Goal: Task Accomplishment & Management: Use online tool/utility

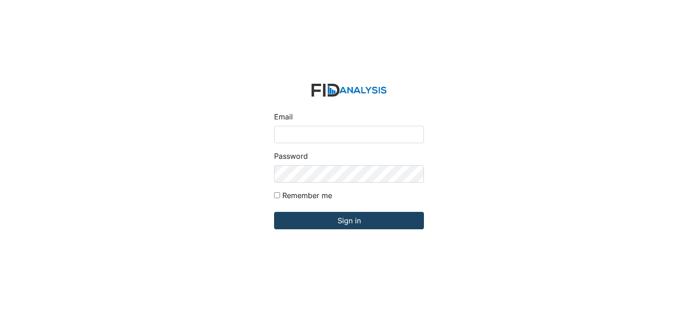
type input "[EMAIL_ADDRESS][DOMAIN_NAME]"
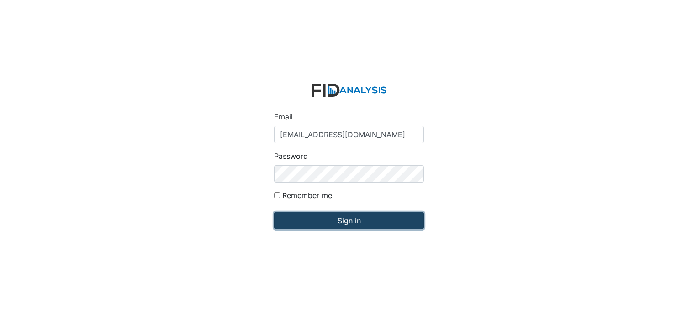
click at [342, 223] on input "Sign in" at bounding box center [349, 220] width 150 height 17
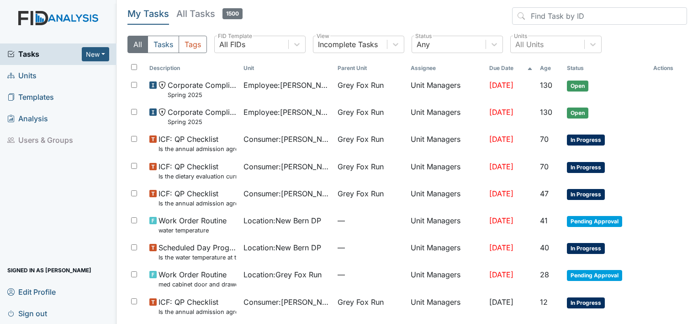
click at [34, 76] on span "Units" at bounding box center [21, 76] width 29 height 14
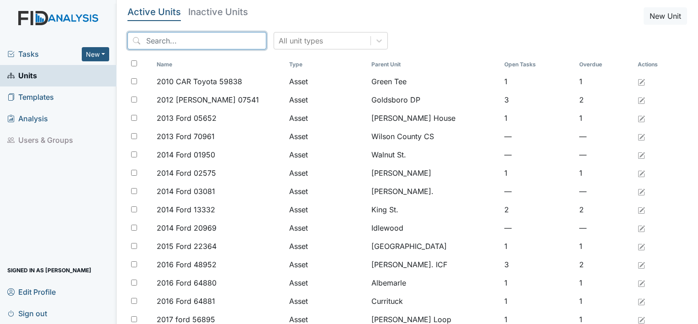
click at [170, 42] on input "search" at bounding box center [196, 40] width 139 height 17
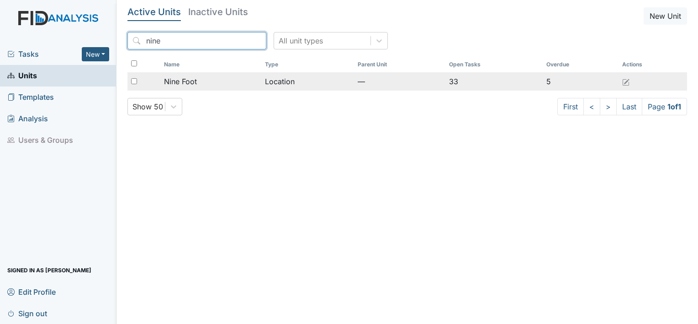
type input "nine"
click at [186, 81] on span "Nine Foot" at bounding box center [180, 81] width 33 height 11
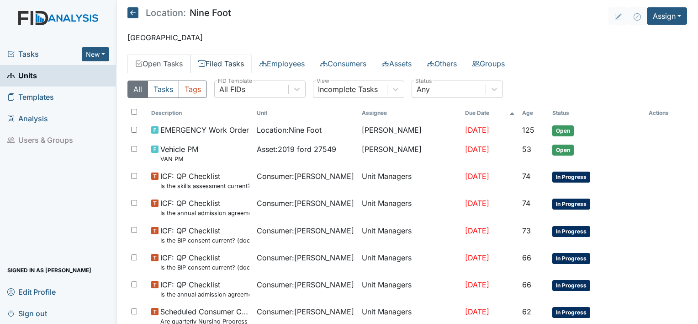
click at [227, 64] on link "Filed Tasks" at bounding box center [221, 63] width 61 height 19
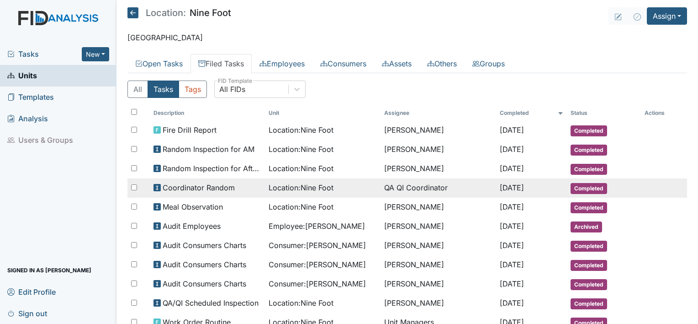
click at [420, 187] on td "QA QI Coordinator" at bounding box center [439, 187] width 116 height 19
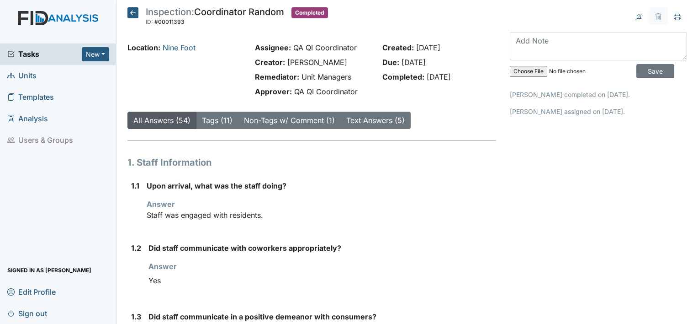
click at [133, 14] on icon at bounding box center [132, 12] width 11 height 11
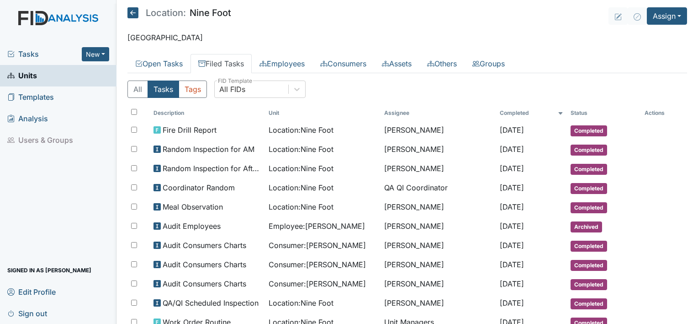
click at [133, 14] on icon at bounding box center [132, 12] width 11 height 11
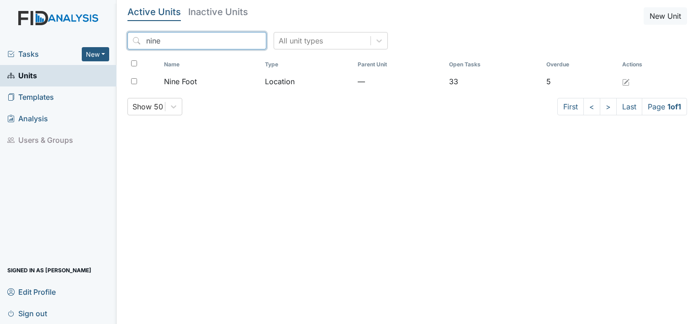
click at [167, 48] on input "nine" at bounding box center [196, 40] width 139 height 17
type input "n"
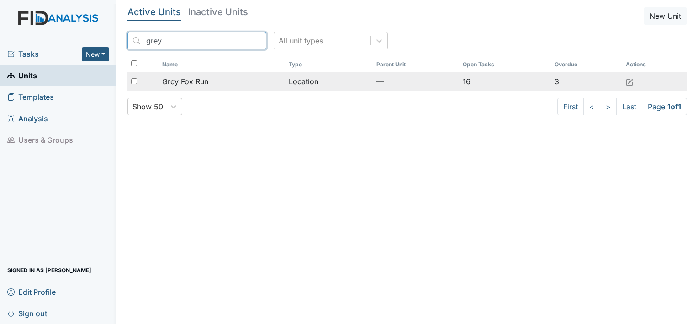
type input "grey"
click at [180, 80] on span "Grey Fox Run" at bounding box center [185, 81] width 46 height 11
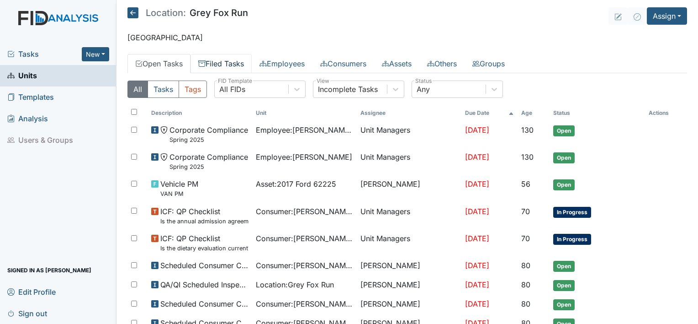
click at [230, 62] on link "Filed Tasks" at bounding box center [221, 63] width 61 height 19
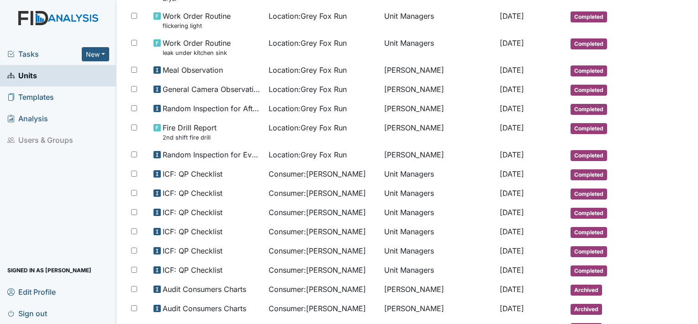
scroll to position [282, 0]
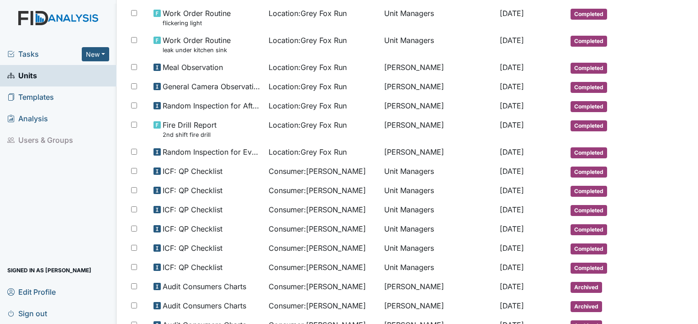
click at [35, 312] on span "Sign out" at bounding box center [27, 313] width 40 height 14
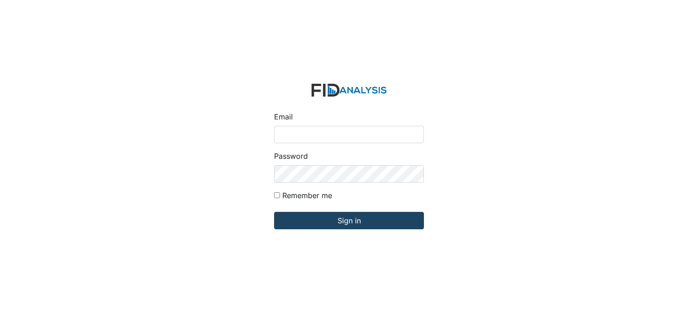
type input "[EMAIL_ADDRESS][DOMAIN_NAME]"
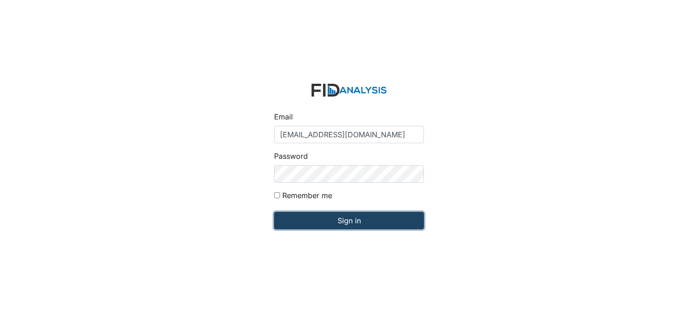
click at [347, 221] on input "Sign in" at bounding box center [349, 220] width 150 height 17
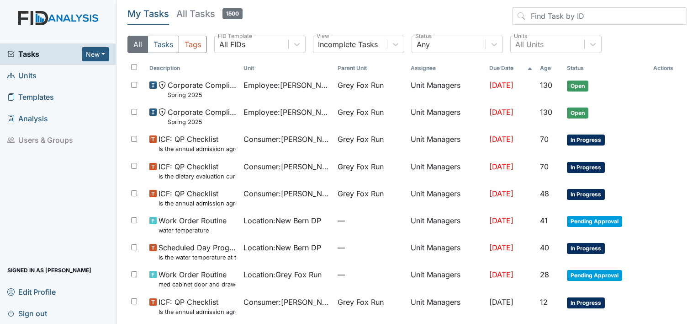
click at [26, 71] on span "Units" at bounding box center [21, 76] width 29 height 14
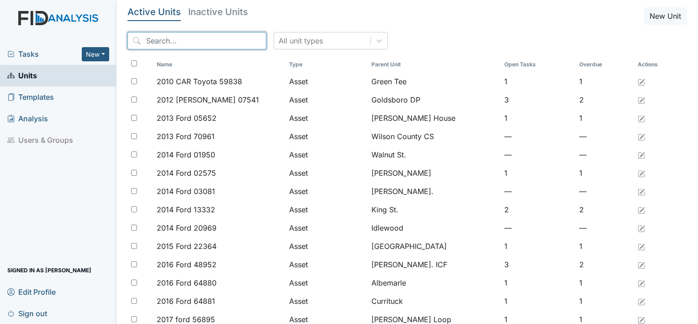
click at [156, 37] on input "search" at bounding box center [196, 40] width 139 height 17
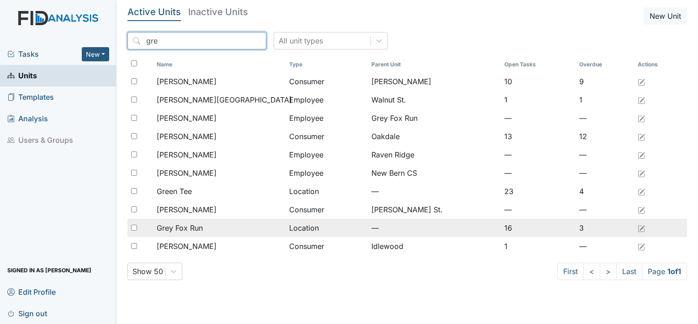
type input "gre"
click at [199, 229] on span "Grey Fox Run" at bounding box center [180, 227] width 46 height 11
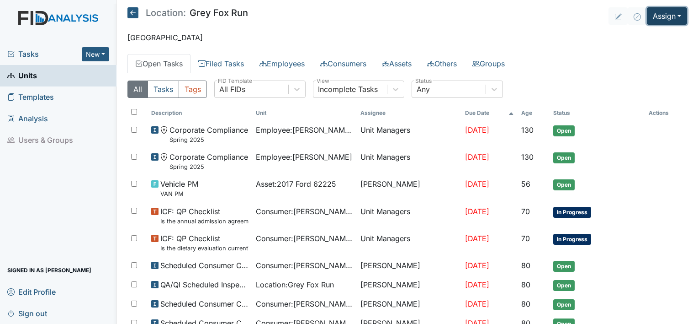
click at [674, 16] on button "Assign" at bounding box center [667, 15] width 40 height 17
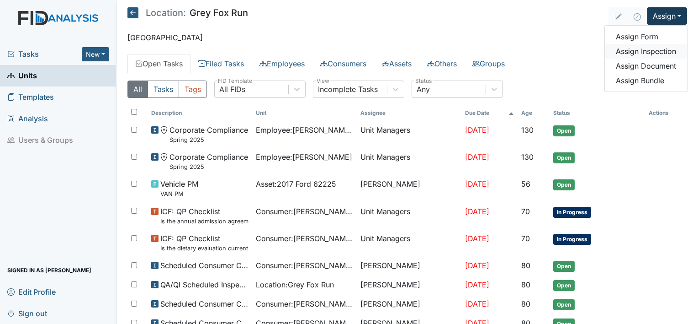
click at [656, 51] on link "Assign Inspection" at bounding box center [646, 51] width 82 height 15
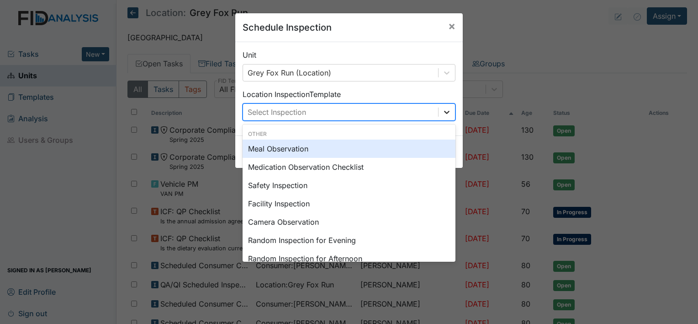
click at [444, 111] on icon at bounding box center [446, 111] width 9 height 9
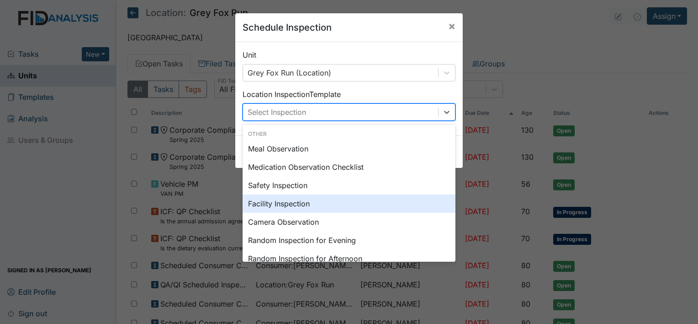
scroll to position [18, 0]
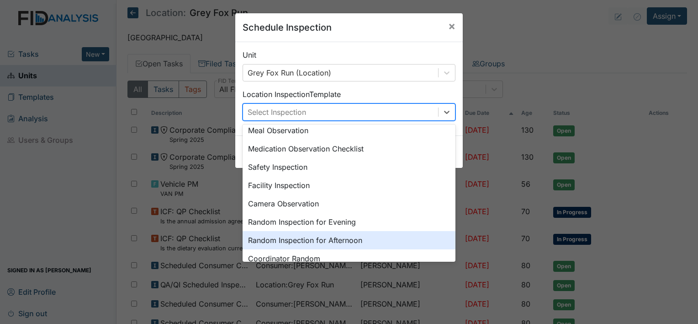
click at [361, 243] on div "Random Inspection for Afternoon" at bounding box center [349, 240] width 213 height 18
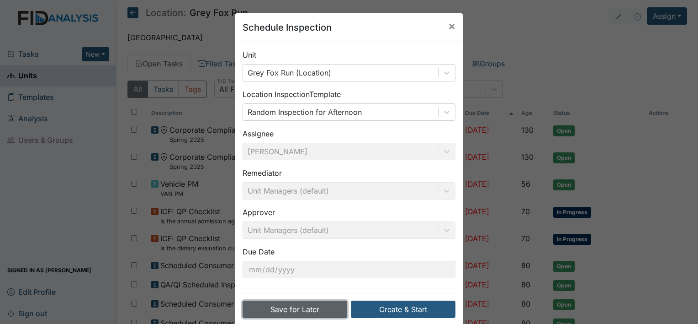
click at [306, 308] on button "Save for Later" at bounding box center [295, 308] width 105 height 17
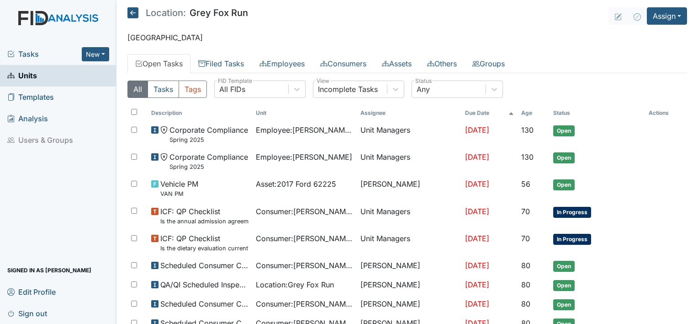
click at [172, 64] on link "Open Tasks" at bounding box center [158, 63] width 63 height 19
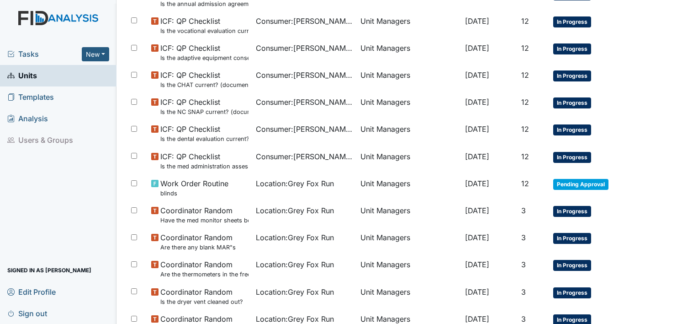
scroll to position [589, 0]
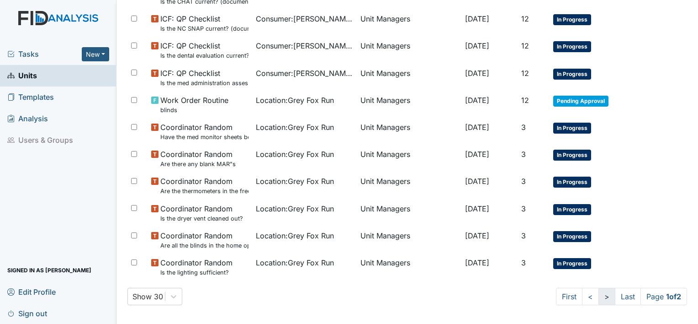
click at [599, 295] on link ">" at bounding box center [607, 295] width 17 height 17
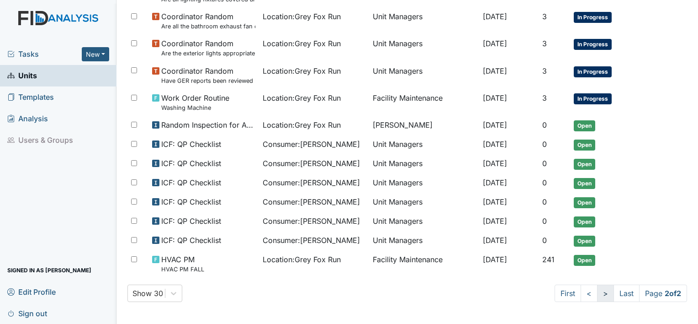
scroll to position [137, 0]
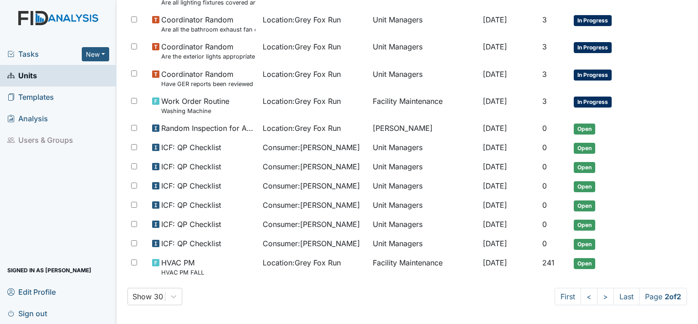
click at [32, 76] on span "Units" at bounding box center [22, 76] width 30 height 14
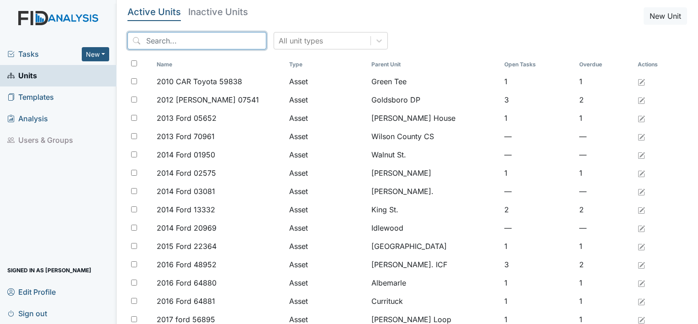
click at [161, 33] on input "search" at bounding box center [196, 40] width 139 height 17
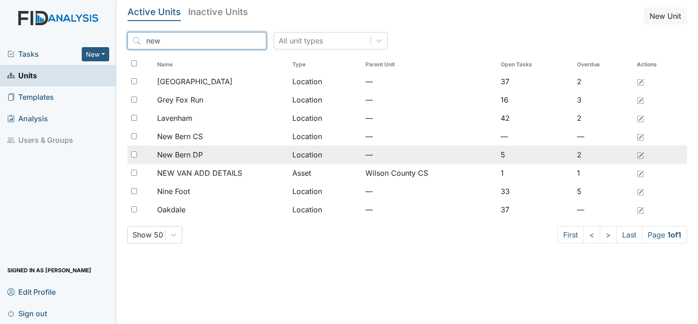
type input "new"
click at [191, 155] on span "New Bern DP" at bounding box center [180, 154] width 46 height 11
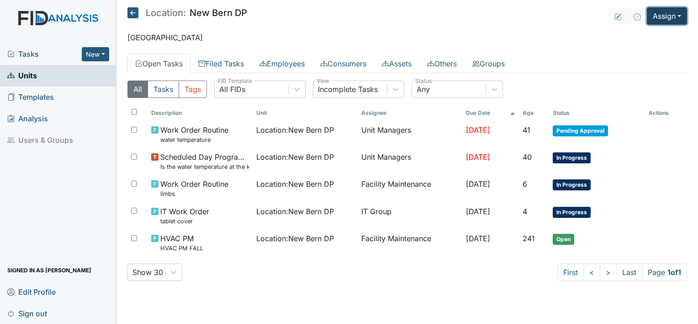
click at [682, 18] on button "Assign" at bounding box center [667, 15] width 40 height 17
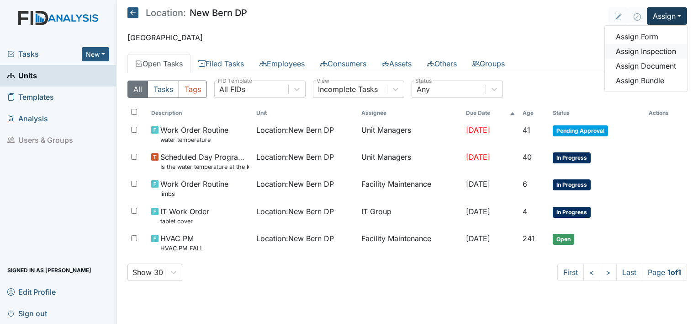
click at [672, 51] on link "Assign Inspection" at bounding box center [646, 51] width 82 height 15
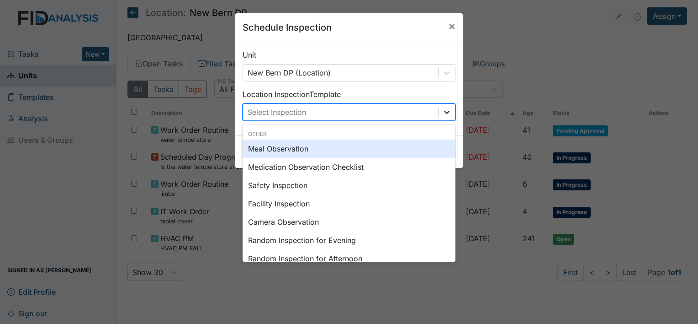
click at [442, 112] on icon at bounding box center [446, 111] width 9 height 9
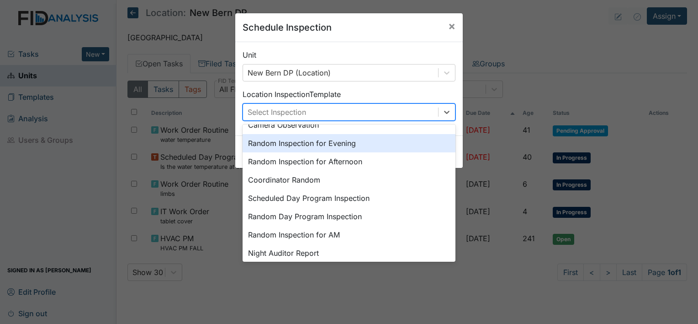
scroll to position [103, 0]
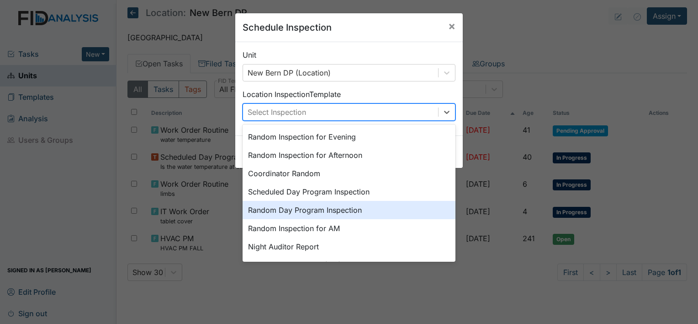
click at [349, 212] on div "Random Day Program Inspection" at bounding box center [349, 210] width 213 height 18
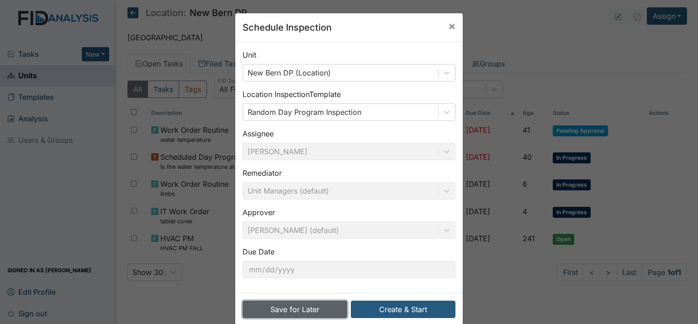
click at [303, 309] on button "Save for Later" at bounding box center [295, 308] width 105 height 17
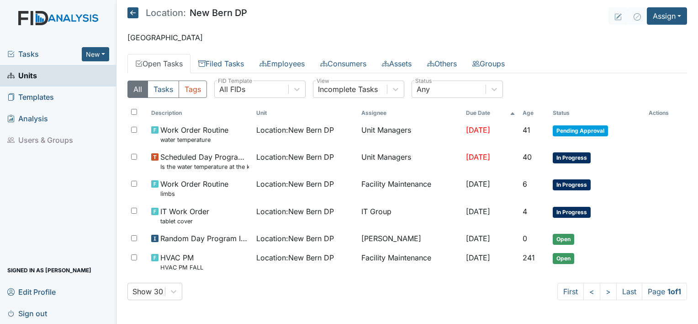
click at [30, 318] on span "Sign out" at bounding box center [27, 313] width 40 height 14
